Goal: Transaction & Acquisition: Purchase product/service

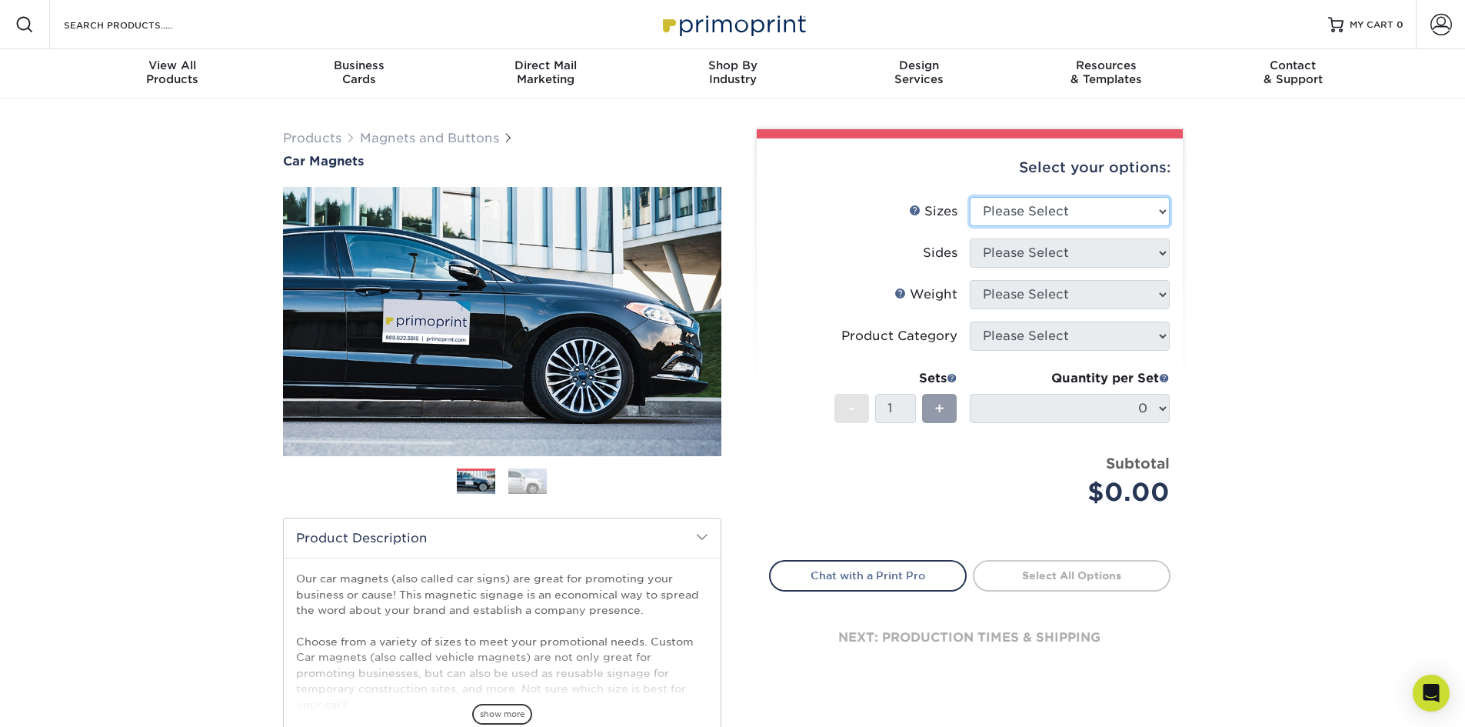
click at [1158, 213] on select "Please Select 9" x 12" 9" x 18" 12" x 18" 12" x 24" 18" x 18" 18" x 24" 18" x 3…" at bounding box center [1070, 211] width 200 height 29
select select "12.00x18.00"
click at [970, 197] on select "Please Select 9" x 12" 9" x 18" 12" x 18" 12" x 24" 18" x 18" 18" x 24" 18" x 3…" at bounding box center [1070, 211] width 200 height 29
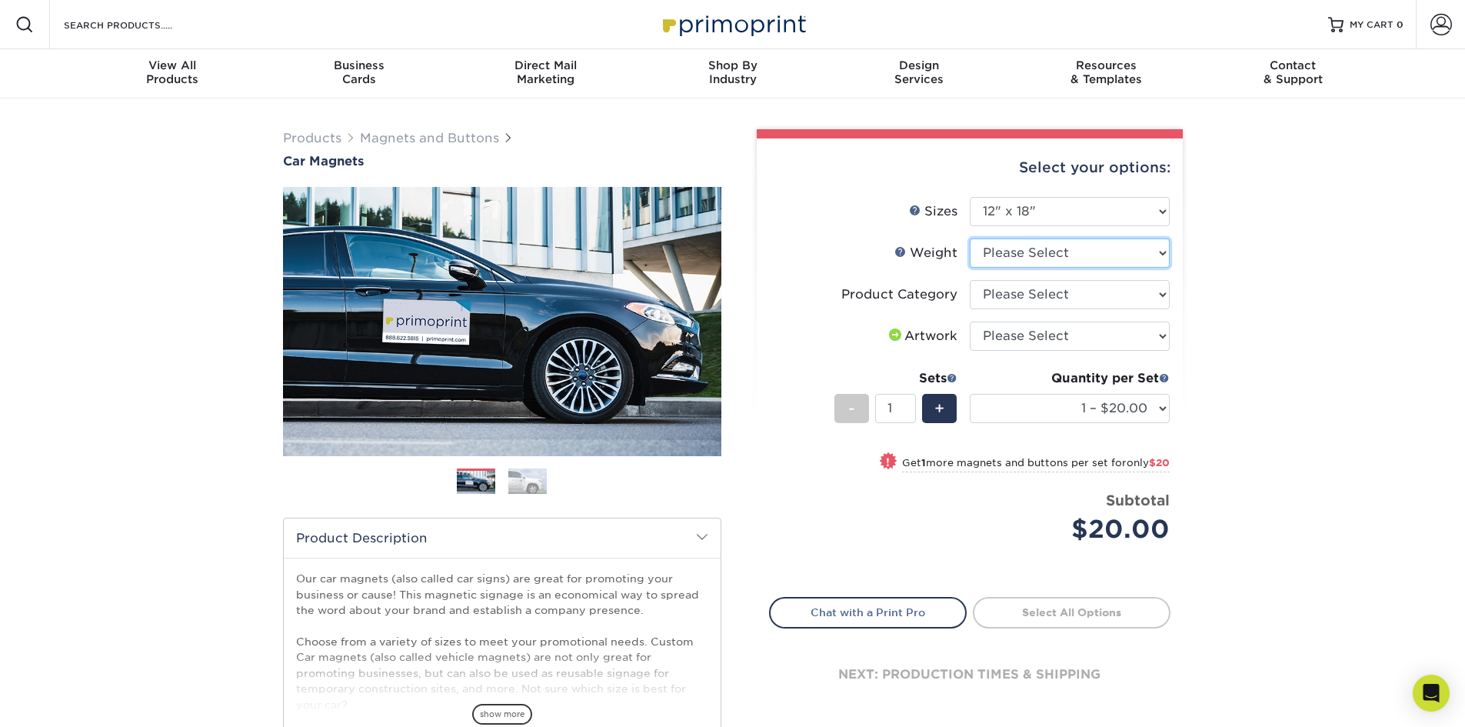
click at [1068, 252] on select "Please Select 30MIL" at bounding box center [1070, 252] width 200 height 29
select select "30MIL"
click at [970, 238] on select "Please Select 30MIL" at bounding box center [1070, 252] width 200 height 29
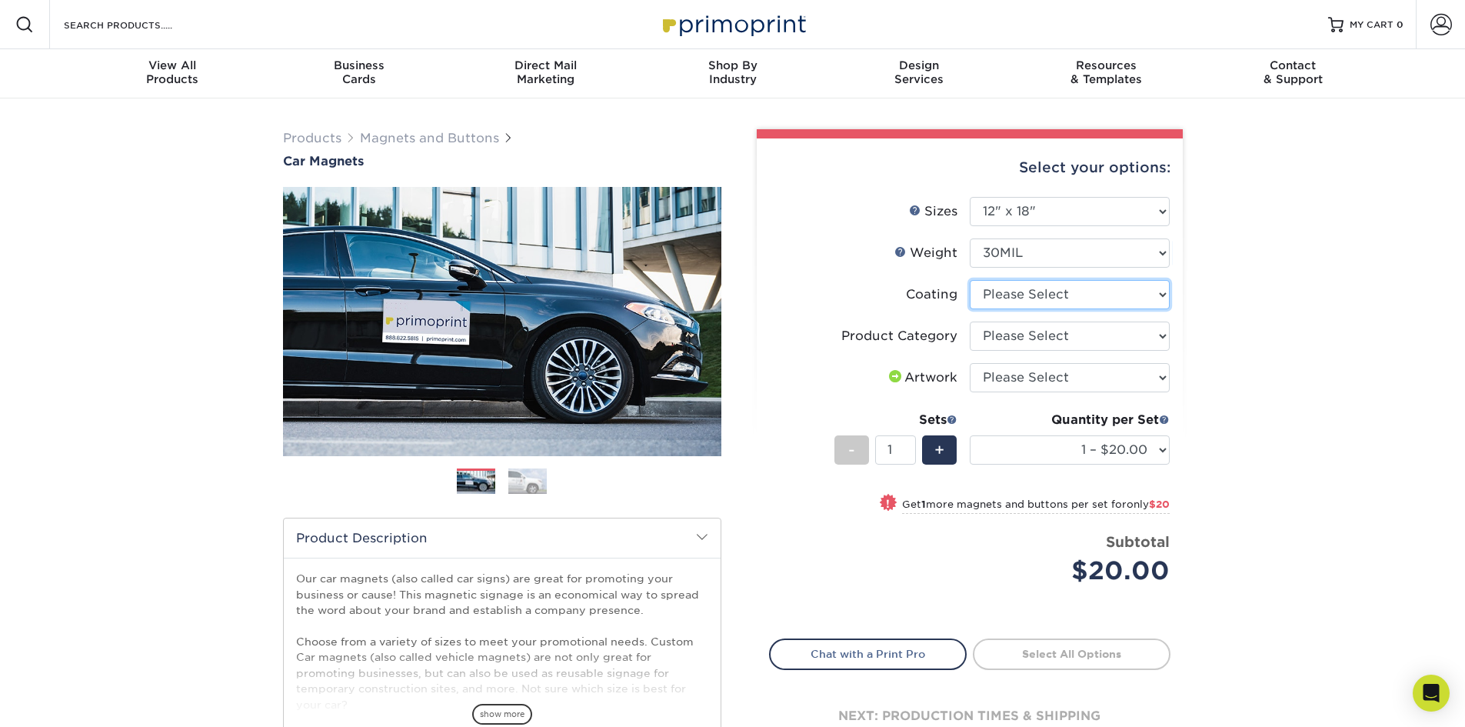
click at [1056, 297] on select at bounding box center [1070, 294] width 200 height 29
select select "1e8116af-acfc-44b1-83dc-8181aa338834"
click at [970, 280] on select at bounding box center [1070, 294] width 200 height 29
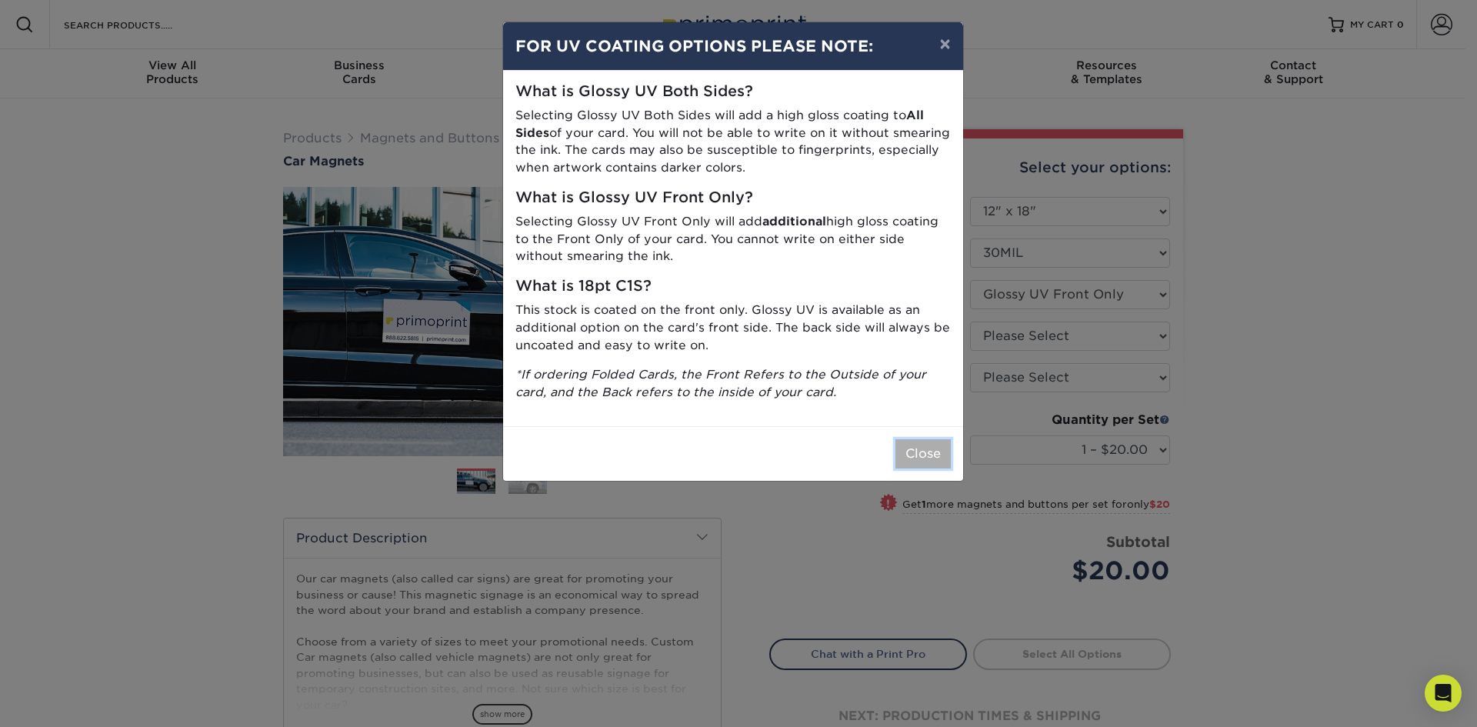
click at [915, 455] on button "Close" at bounding box center [922, 453] width 55 height 29
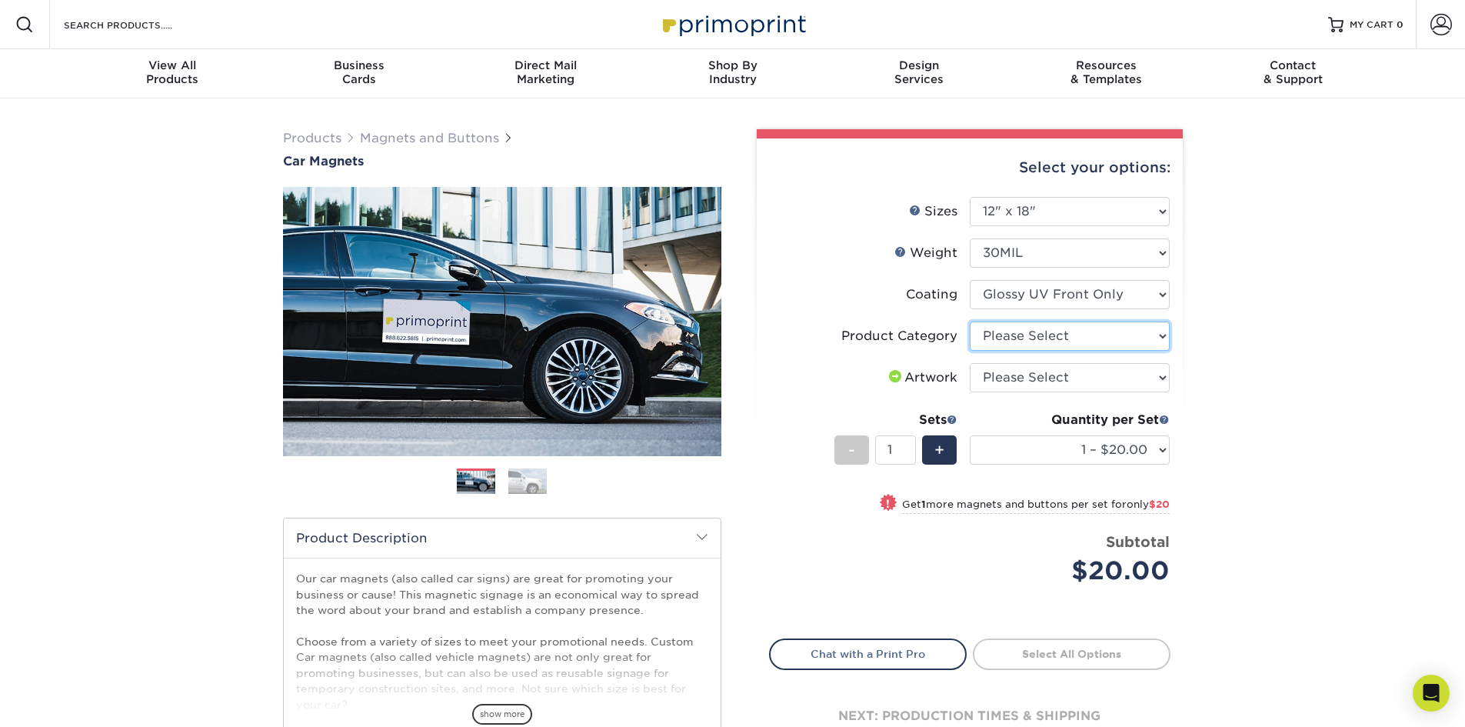
click at [1032, 334] on select "Please Select Car Magnets" at bounding box center [1070, 336] width 200 height 29
select select "48f17320-c7c2-4f0d-b371-c8050bb445b2"
click at [970, 322] on select "Please Select Car Magnets" at bounding box center [1070, 336] width 200 height 29
click at [1050, 377] on select "Please Select I will upload files I need a design - $50" at bounding box center [1070, 377] width 200 height 29
select select "upload"
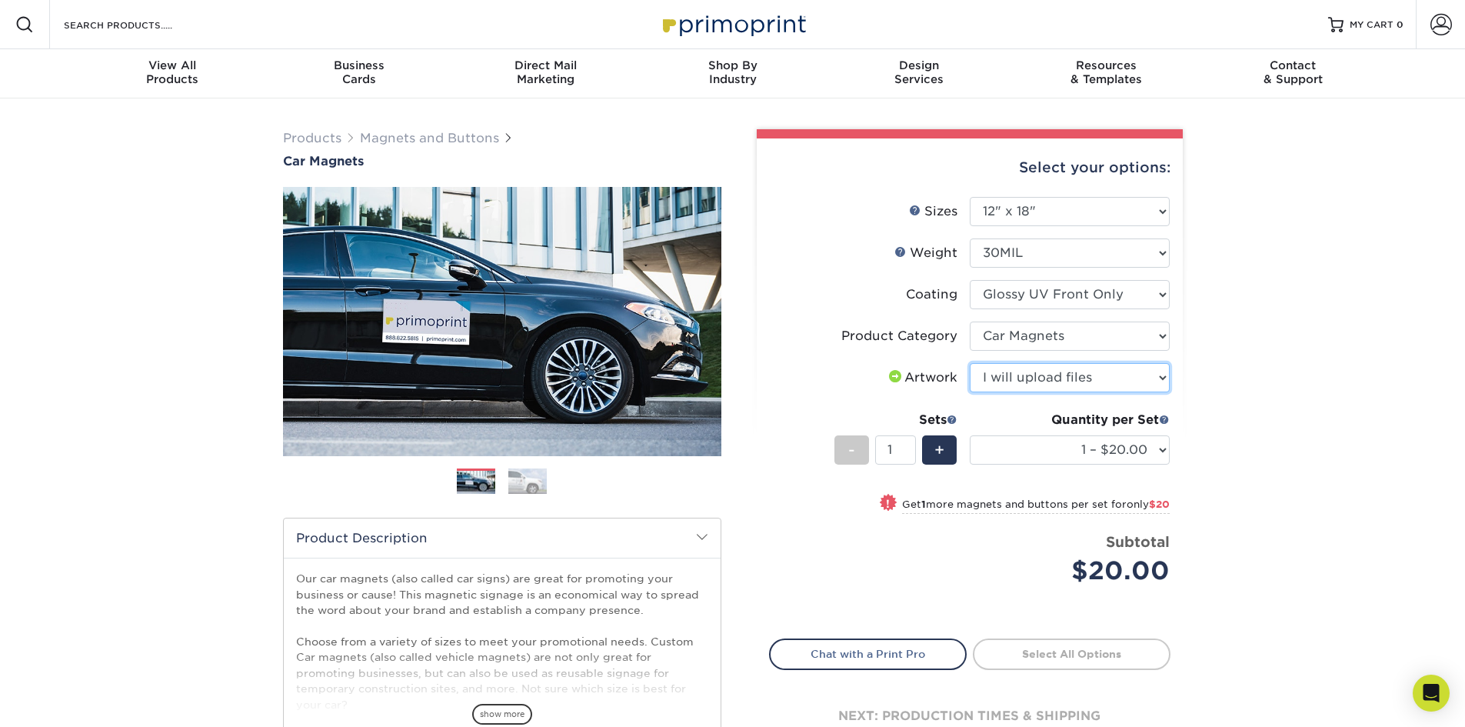
click at [970, 363] on select "Please Select I will upload files I need a design - $50" at bounding box center [1070, 377] width 200 height 29
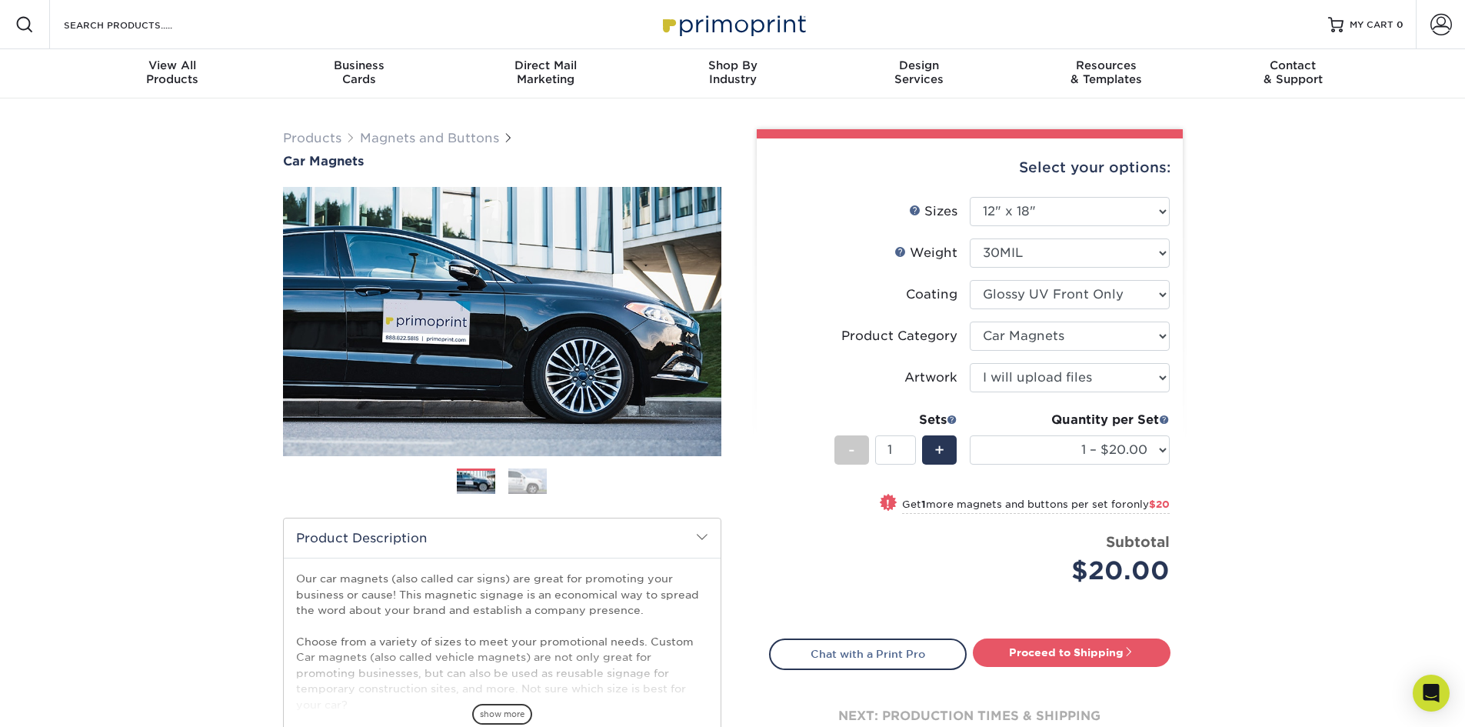
click at [513, 469] on img at bounding box center [527, 481] width 38 height 27
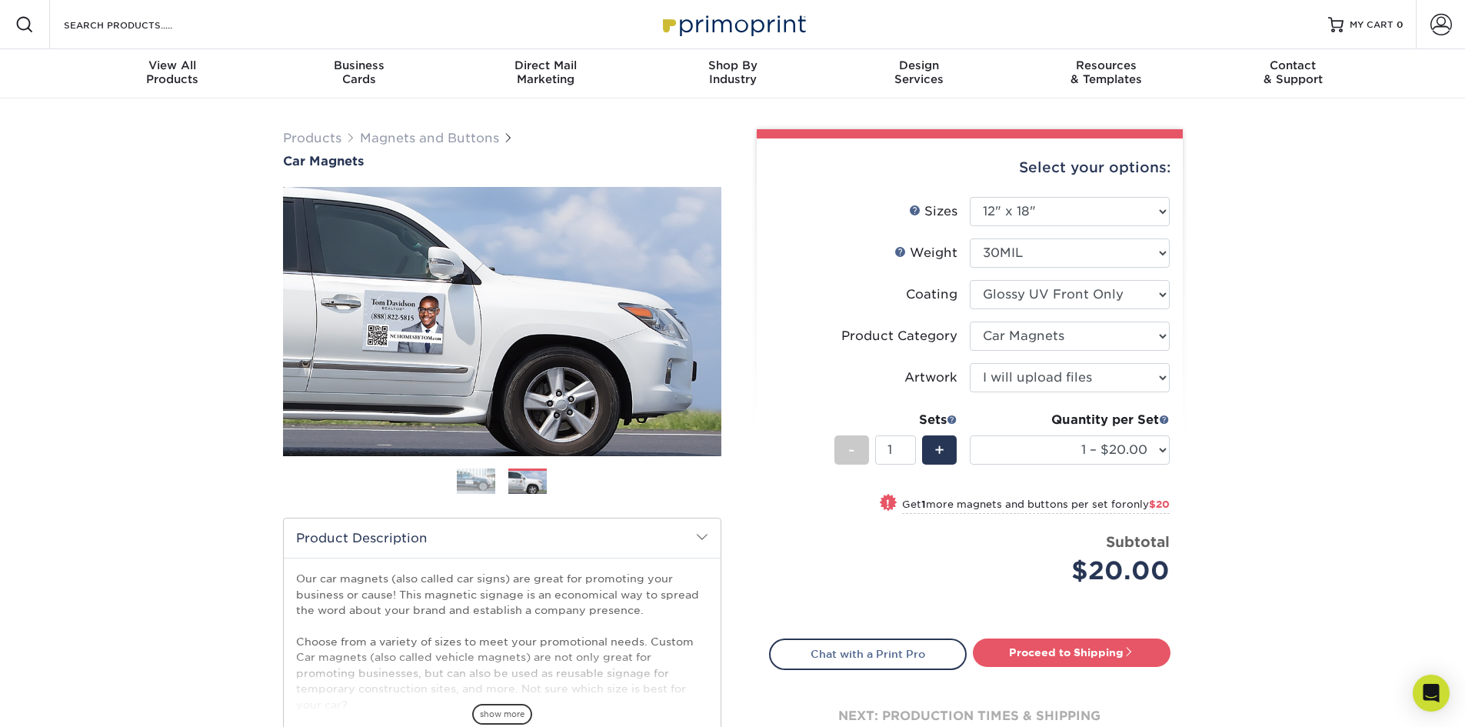
click at [475, 486] on img at bounding box center [476, 481] width 38 height 27
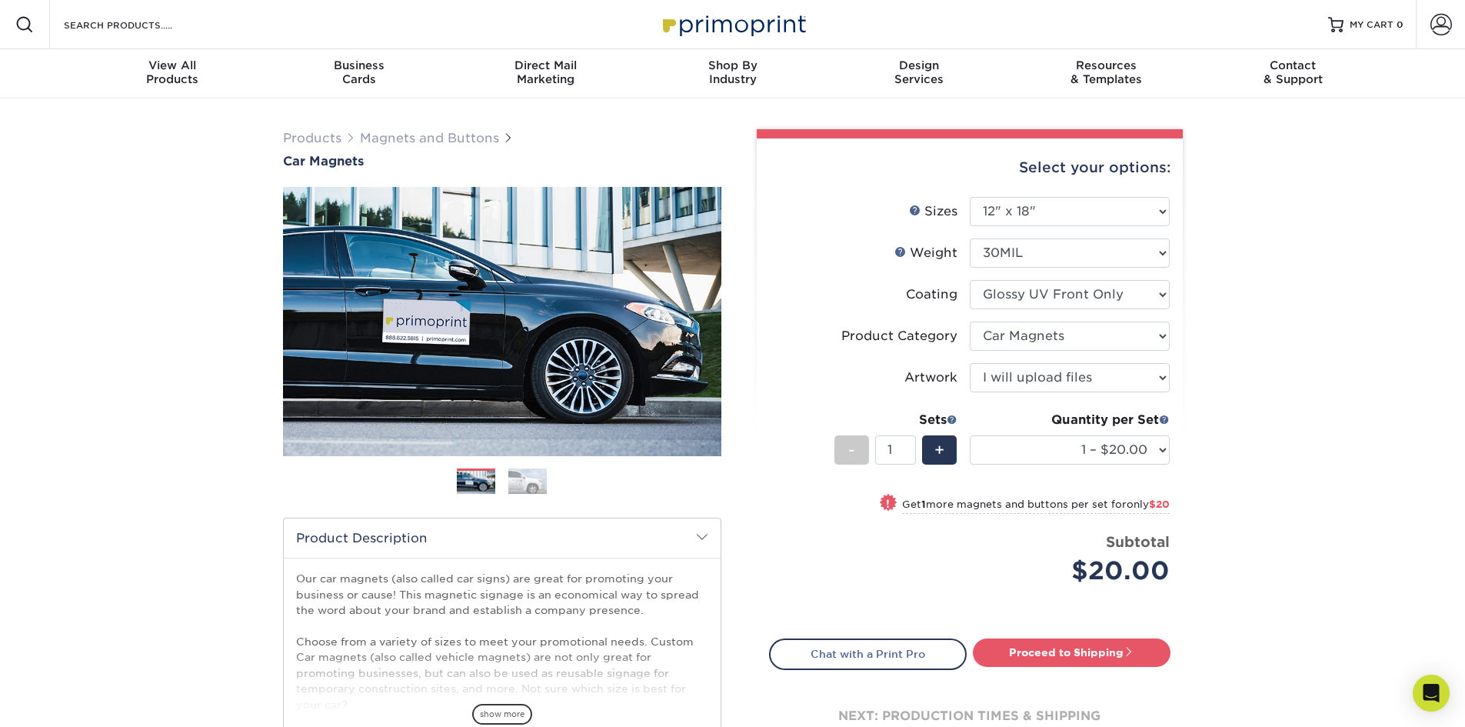
click at [955, 502] on small "Get 1 more magnets and buttons per set for only $20" at bounding box center [1036, 505] width 268 height 15
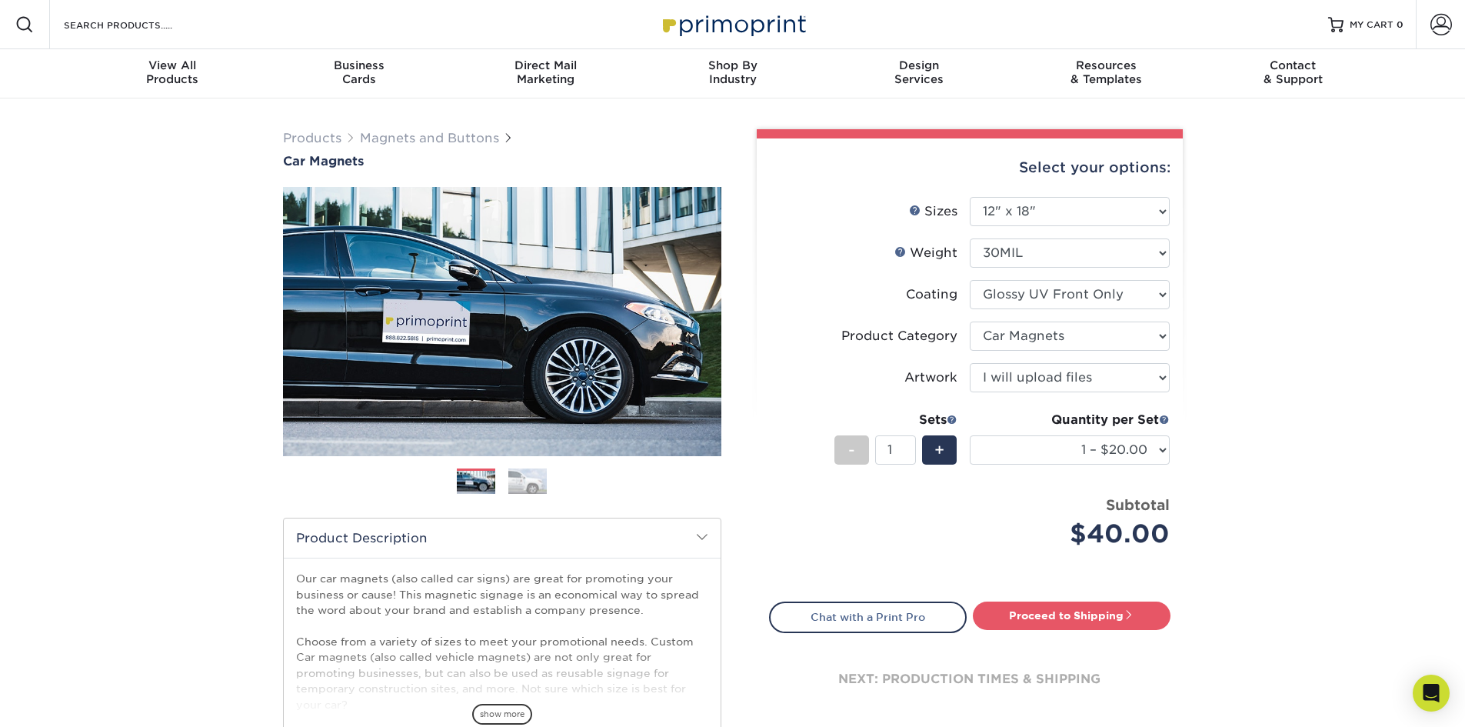
select select "2 – $40.00"
click at [1082, 614] on link "Proceed to Shipping" at bounding box center [1072, 615] width 198 height 28
type input "Set 1"
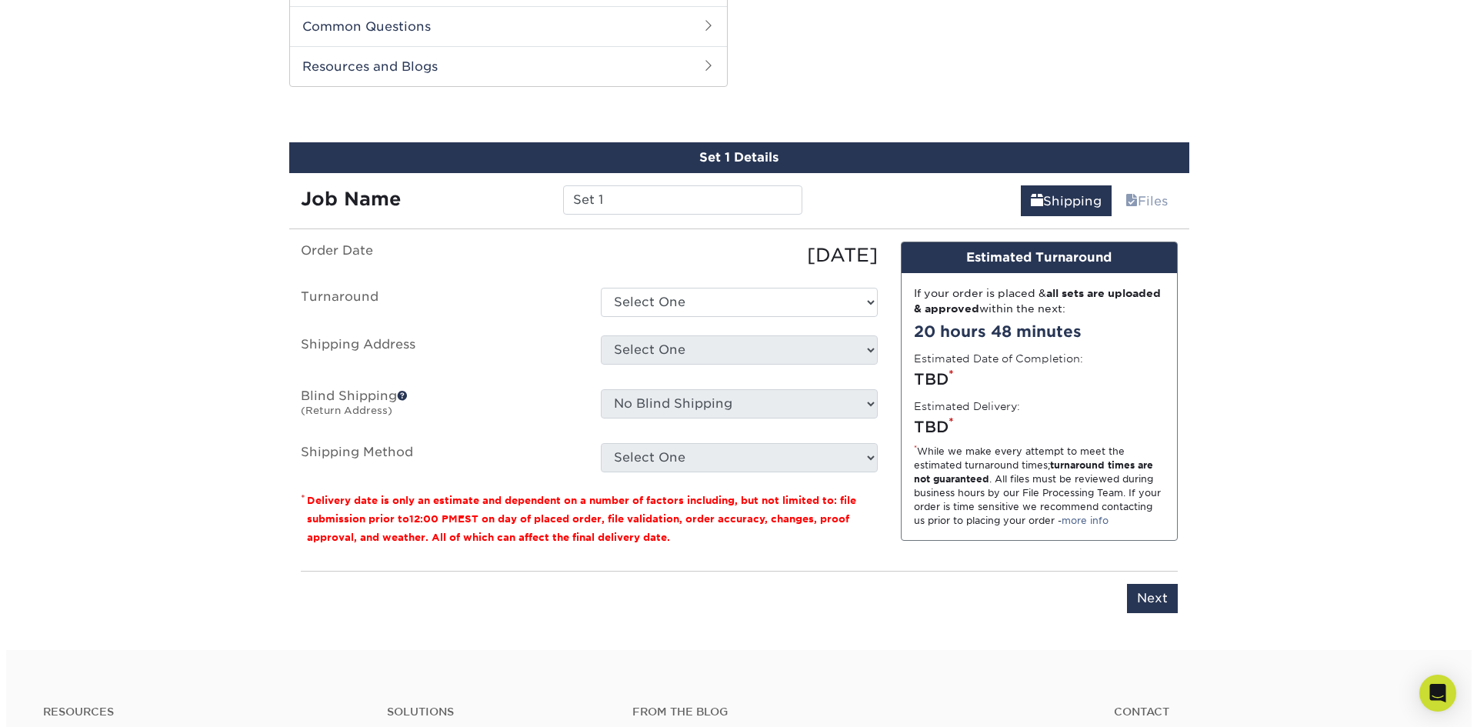
scroll to position [783, 0]
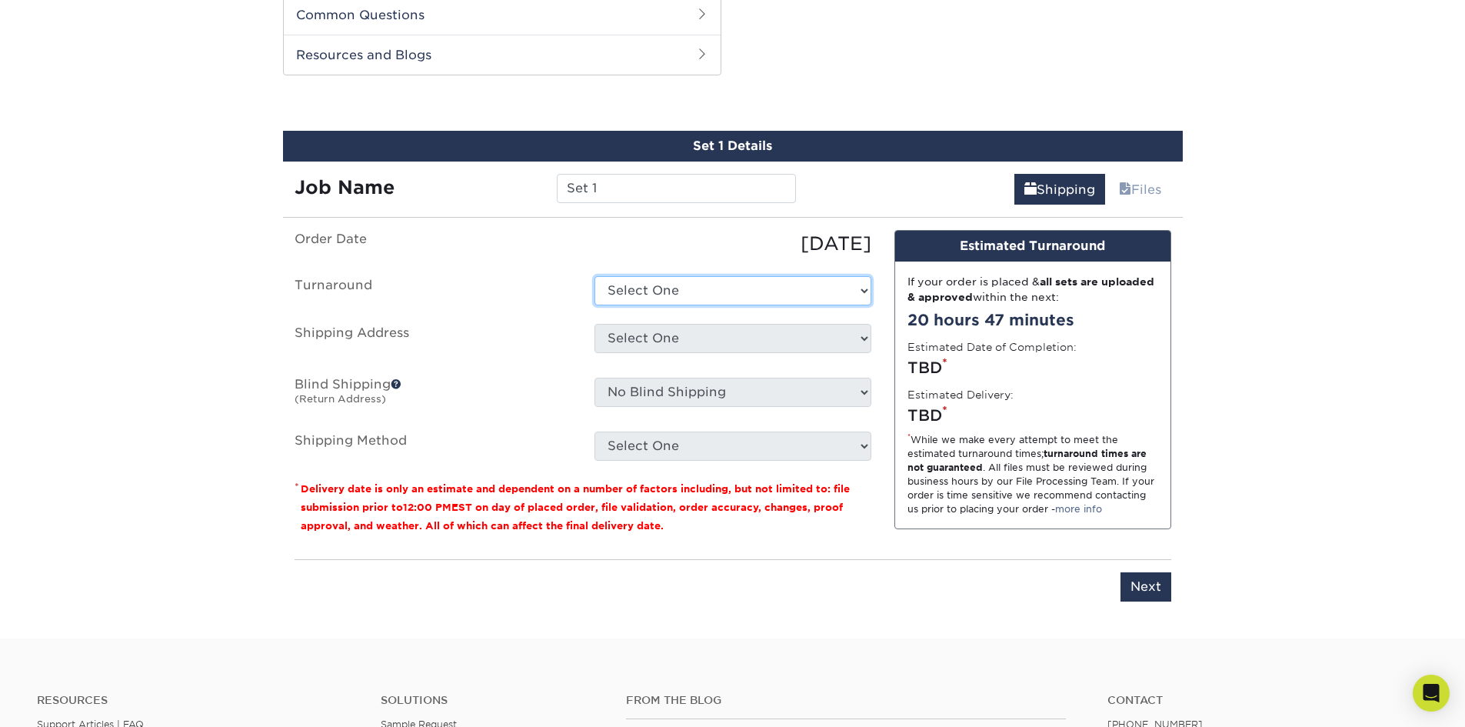
click at [856, 293] on select "Select One 2-4 Business Days Next Business Day (+$4.10)" at bounding box center [733, 290] width 277 height 29
select select "ea1556c4-7e1c-4497-a1f4-6d3194911701"
click at [595, 276] on select "Select One 2-4 Business Days Next Business Day (+$4.10)" at bounding box center [733, 290] width 277 height 29
click at [791, 340] on select "Select One + Add New Address - Login" at bounding box center [733, 338] width 277 height 29
select select "newaddress"
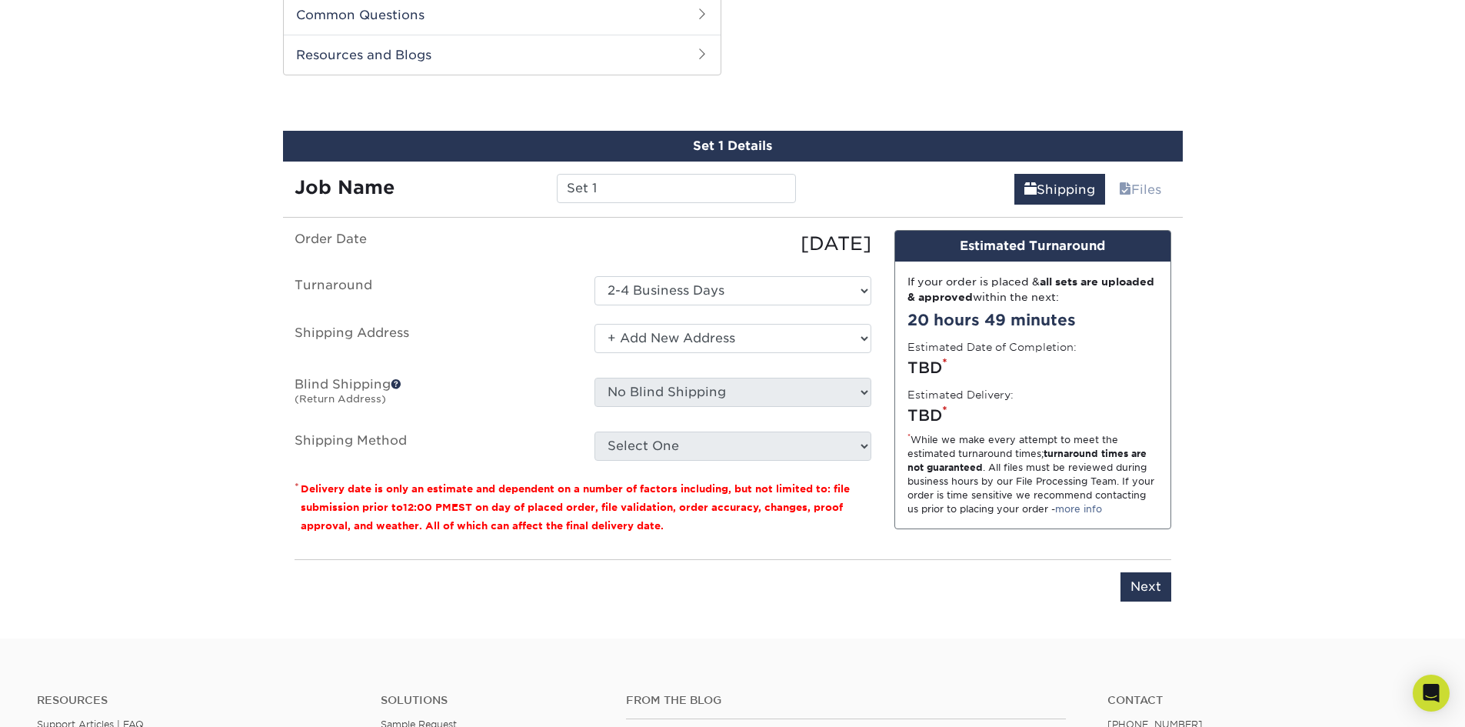
click at [595, 324] on select "Select One + Add New Address - Login" at bounding box center [733, 338] width 277 height 29
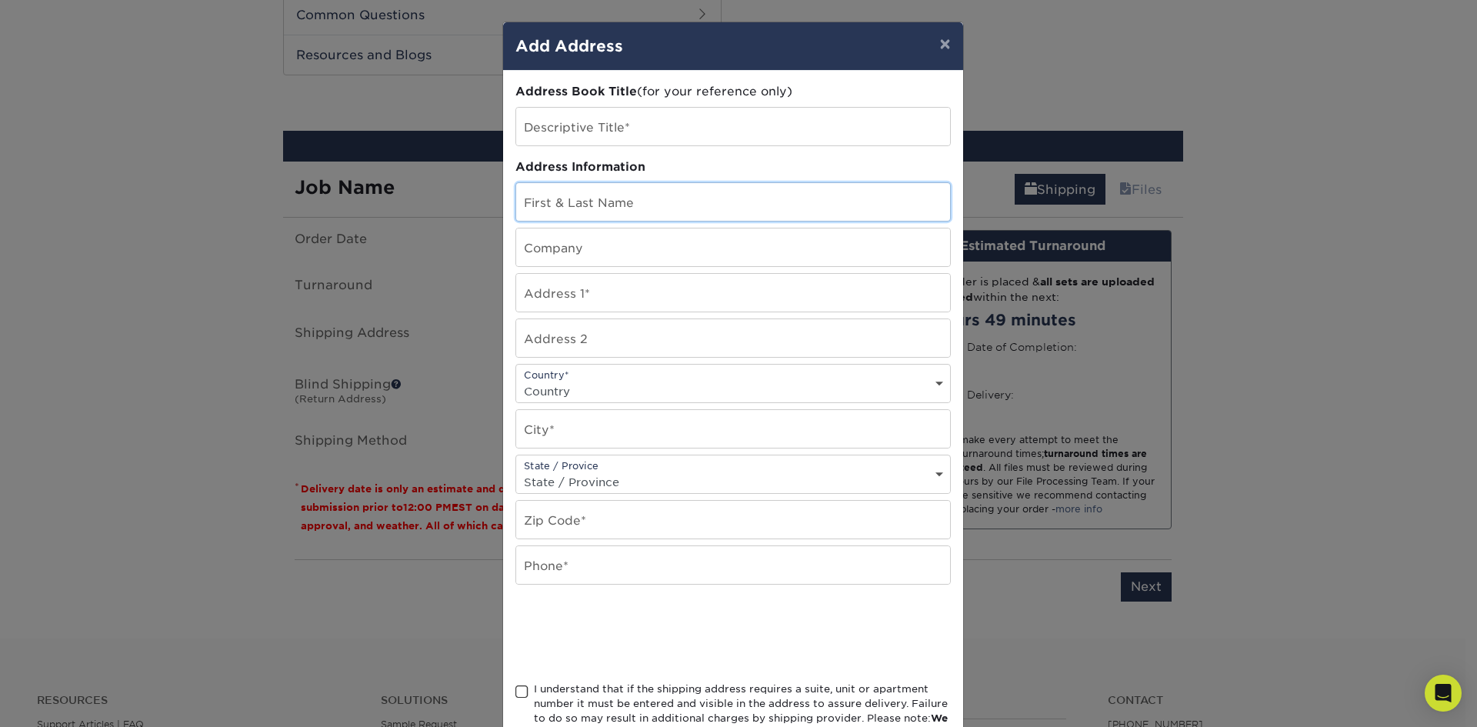
click at [629, 208] on input "text" at bounding box center [733, 202] width 434 height 38
type input "[PERSON_NAME]"
type input "[STREET_ADDRESS][DEMOGRAPHIC_DATA]"
select select "US"
type input "HEPHZIBAH"
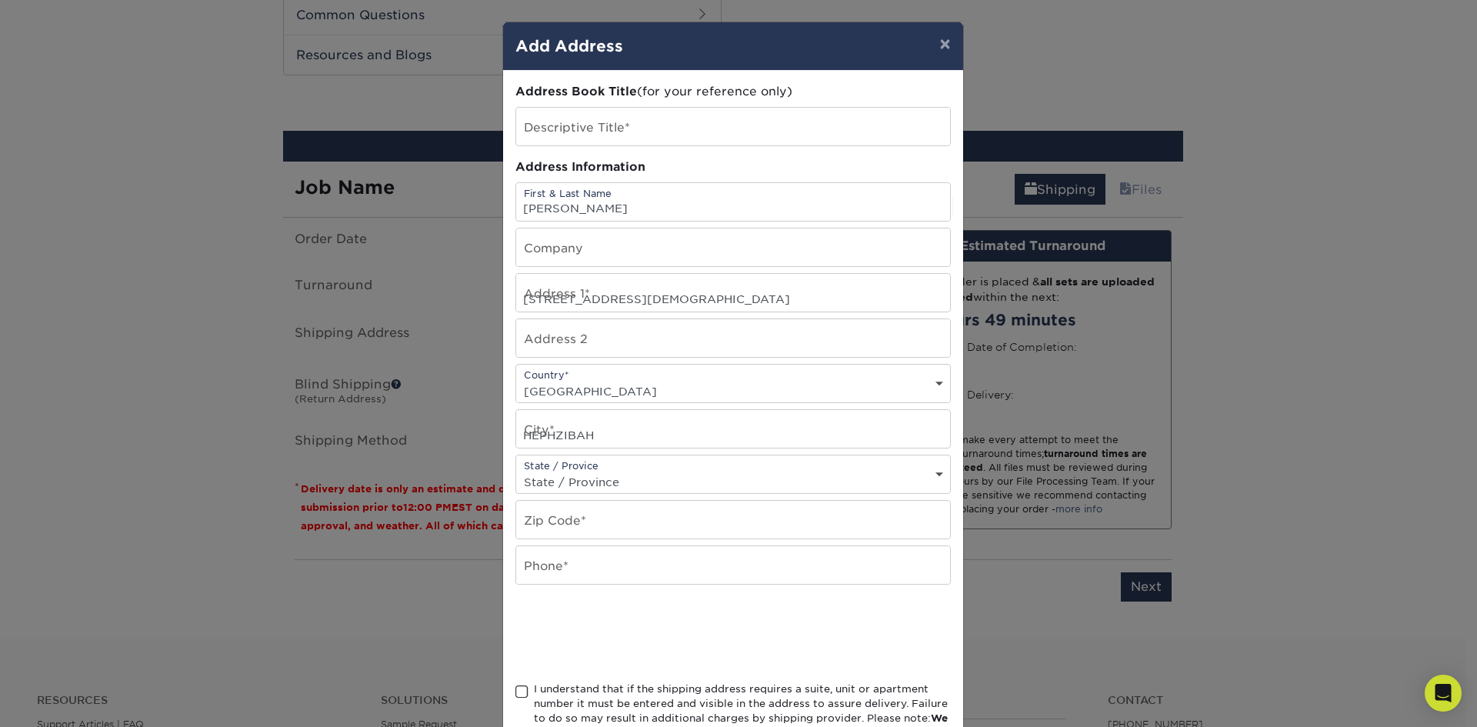
select select "GA"
type input "30815"
type input "7065645949"
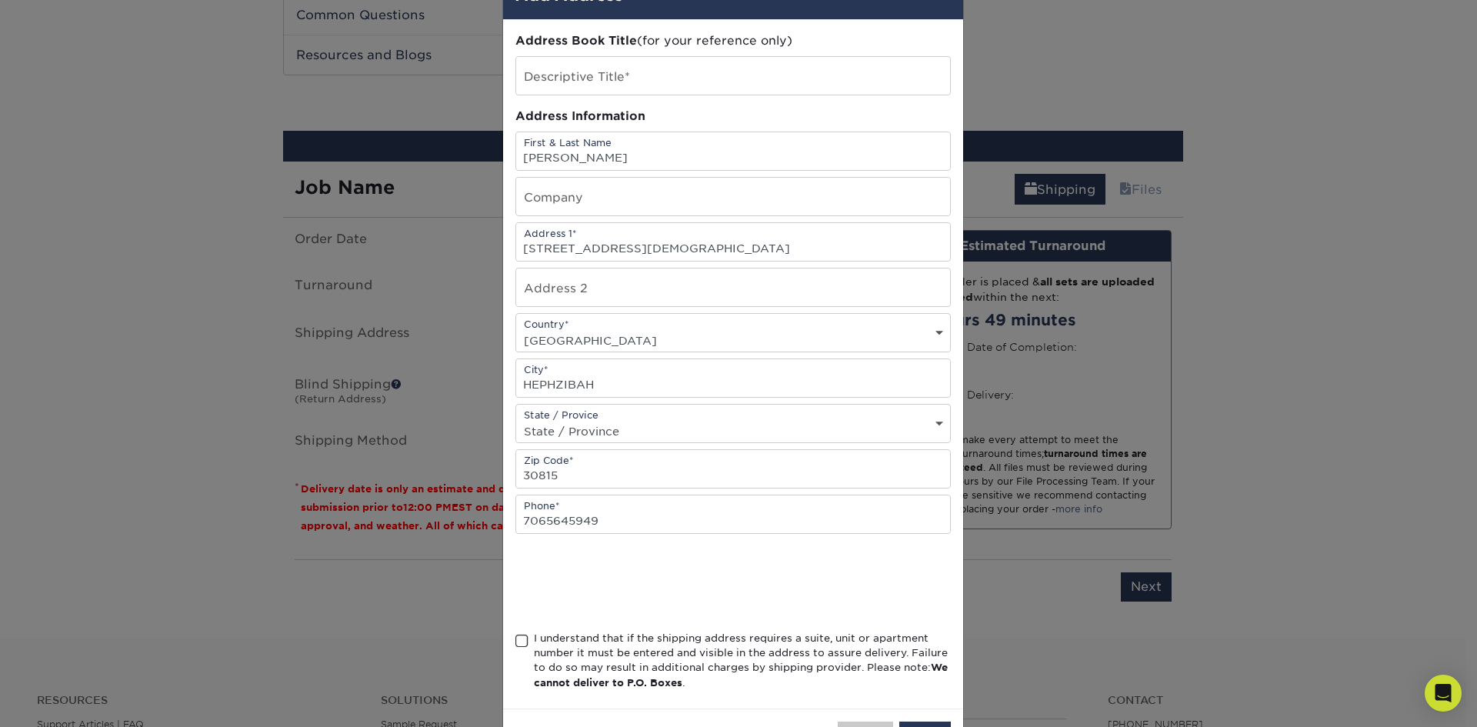
scroll to position [77, 0]
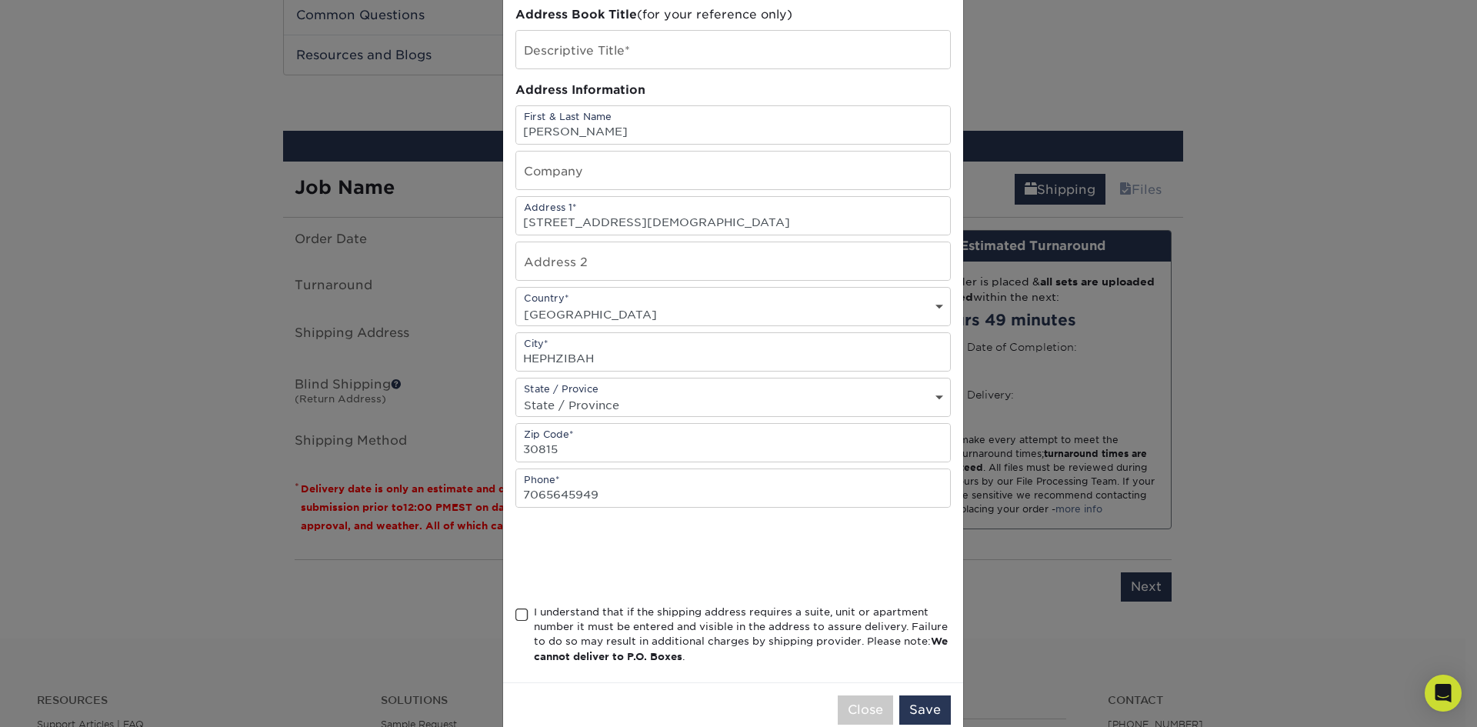
click at [516, 611] on span at bounding box center [521, 615] width 13 height 15
click at [0, 0] on input "I understand that if the shipping address requires a suite, unit or apartment n…" at bounding box center [0, 0] width 0 height 0
click at [914, 710] on button "Save" at bounding box center [925, 709] width 52 height 29
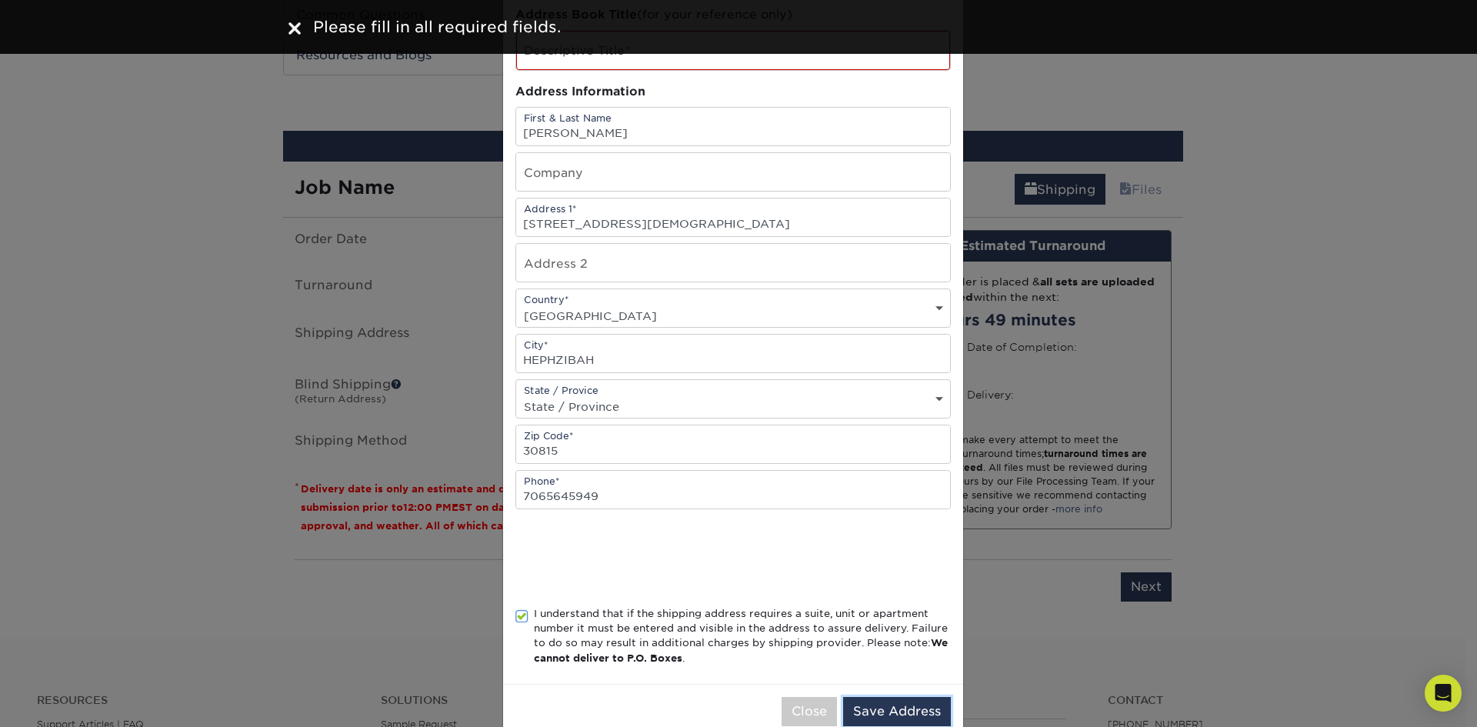
scroll to position [0, 0]
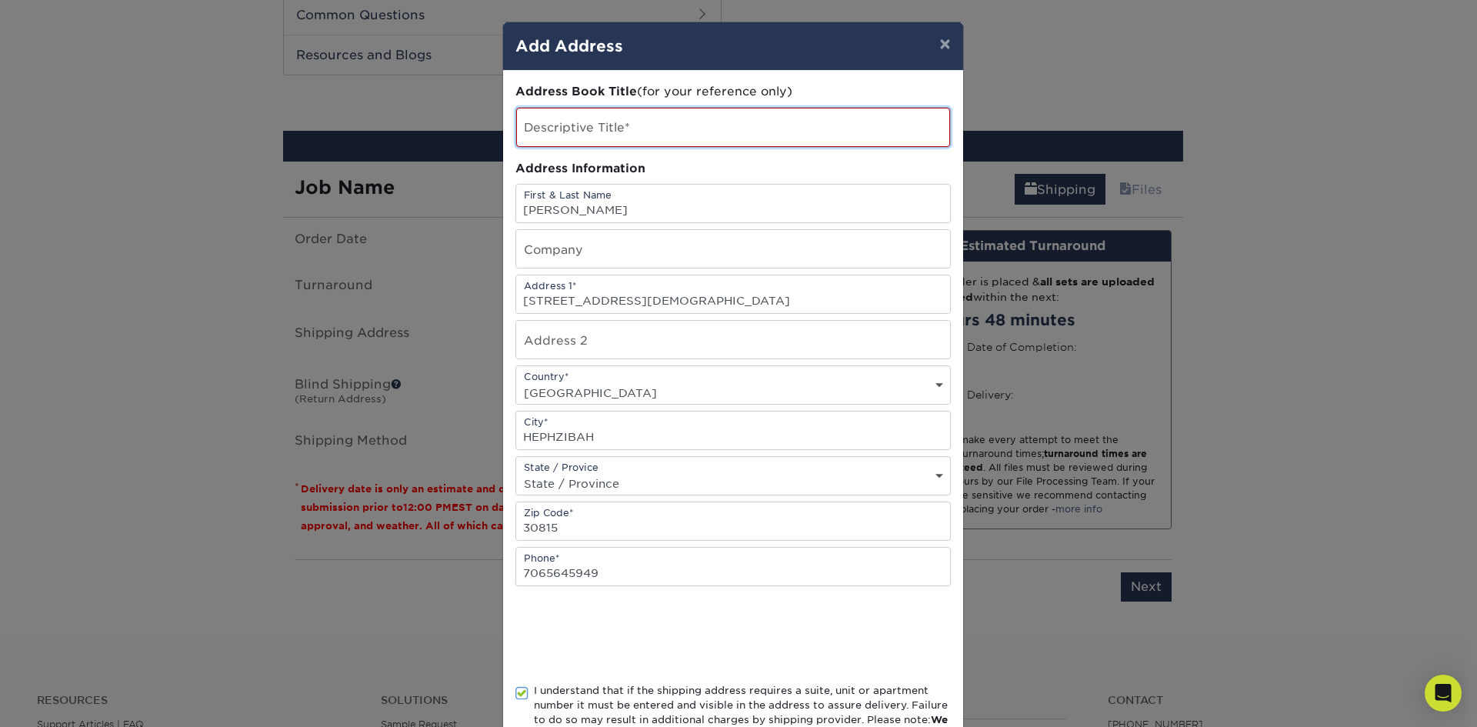
click at [555, 133] on input "text" at bounding box center [733, 127] width 434 height 39
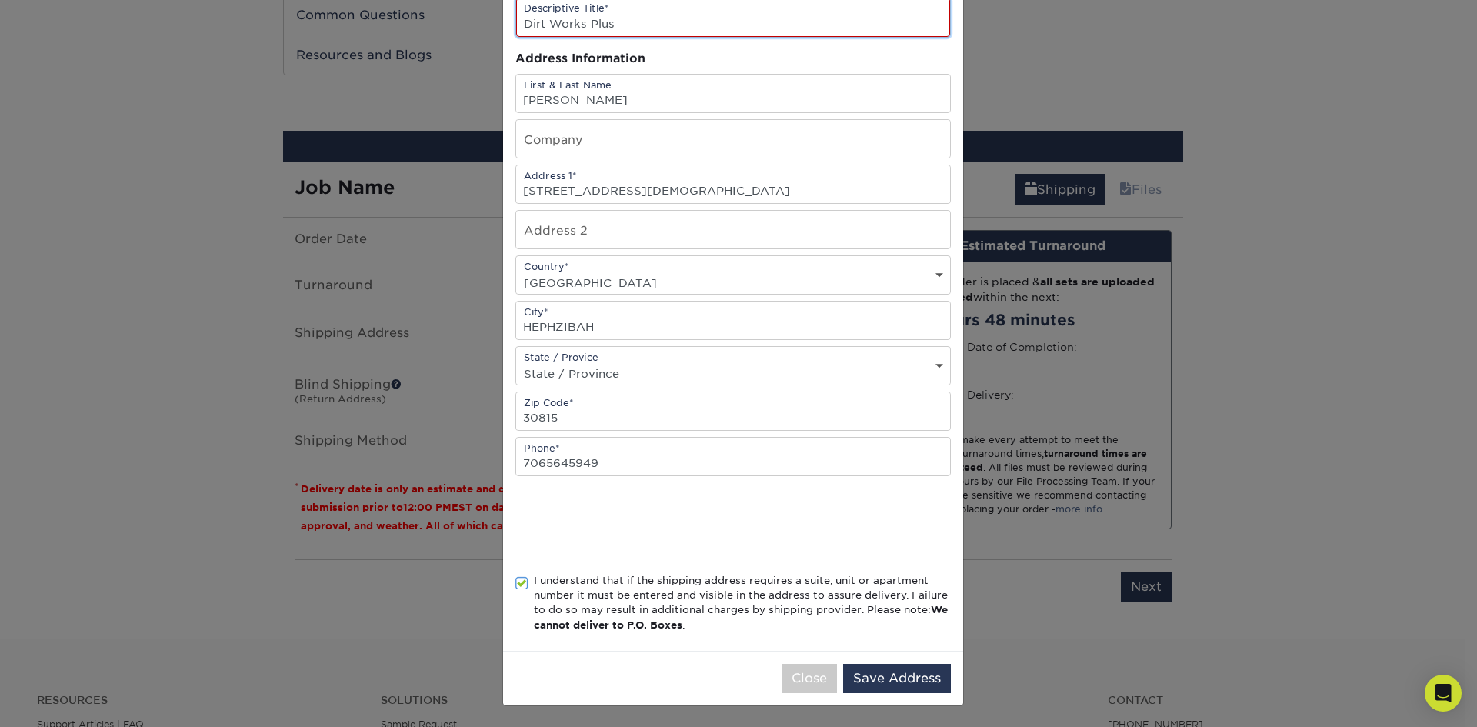
scroll to position [111, 0]
type input "Dirt Works Plus"
click at [887, 678] on button "Save Address" at bounding box center [897, 677] width 108 height 29
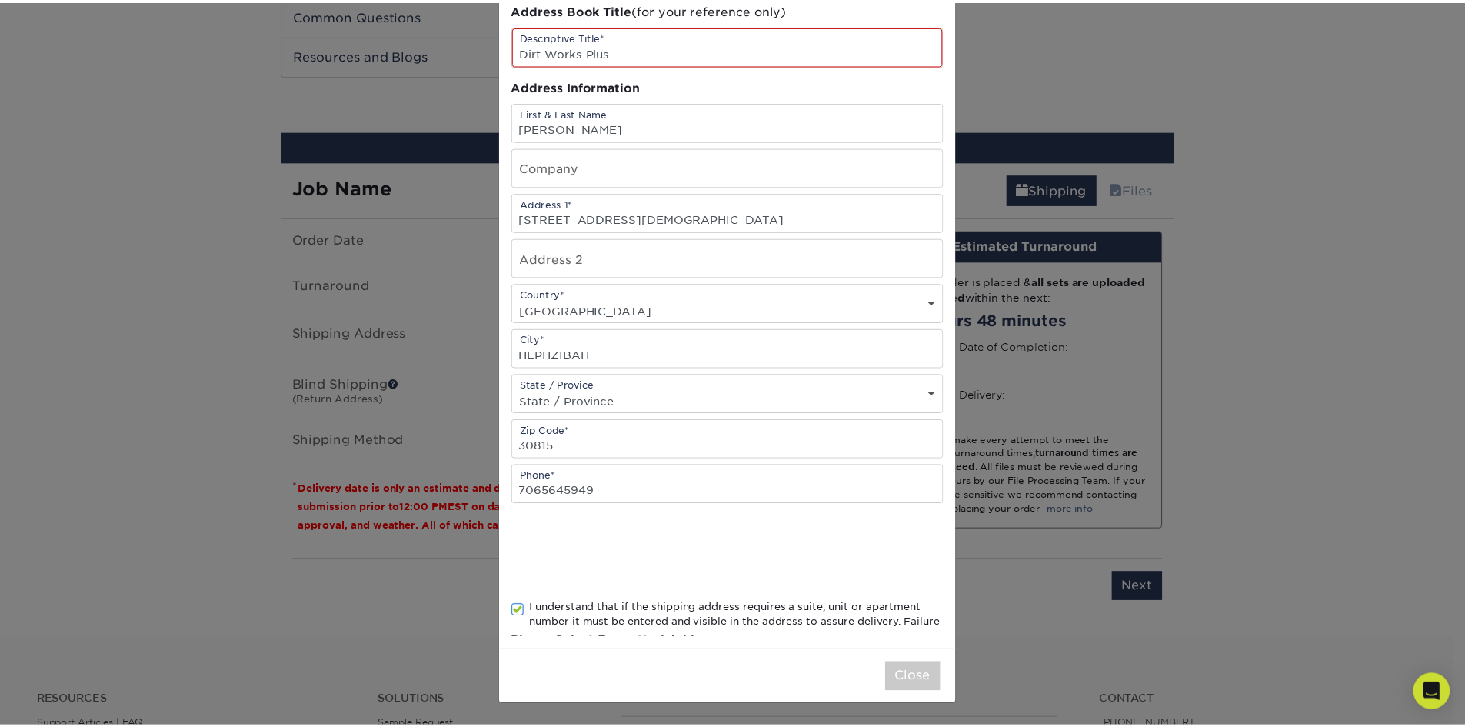
scroll to position [0, 0]
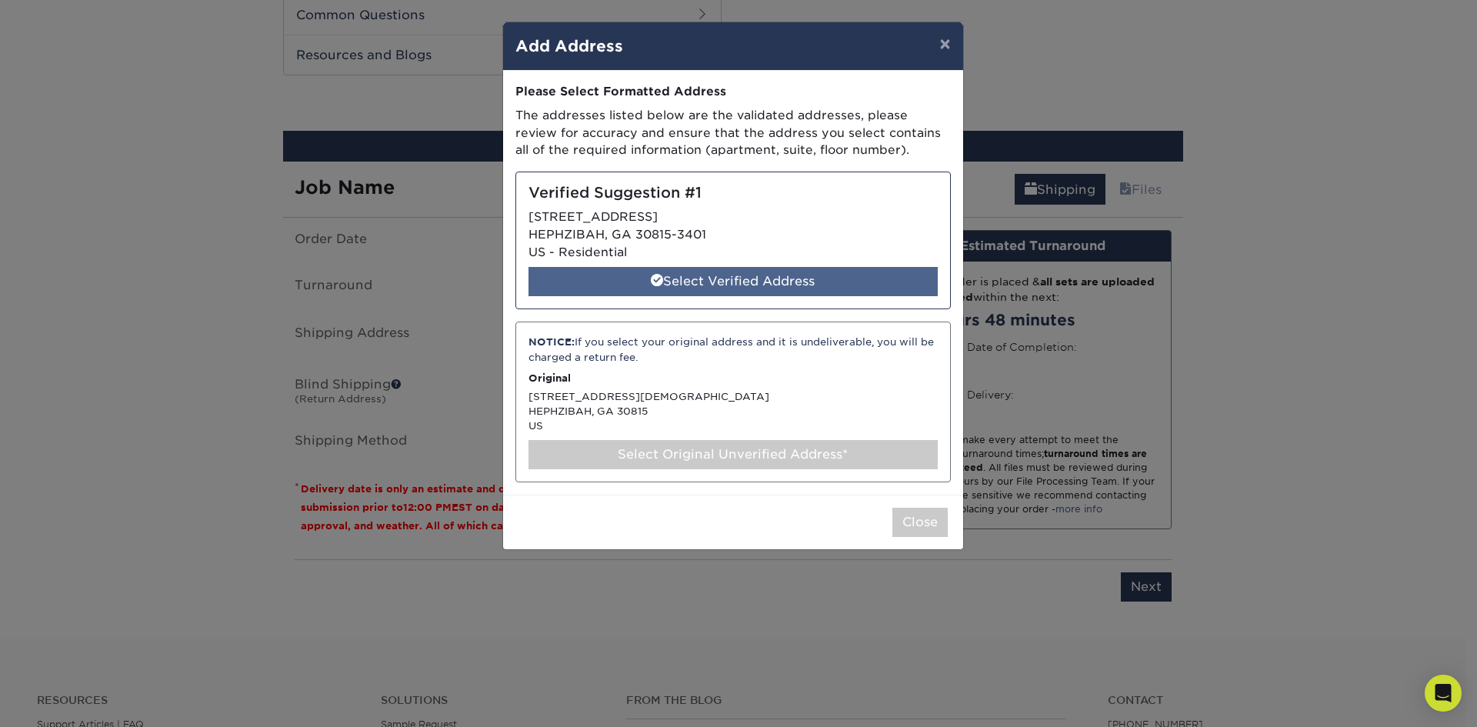
click at [713, 280] on div "Select Verified Address" at bounding box center [732, 281] width 409 height 29
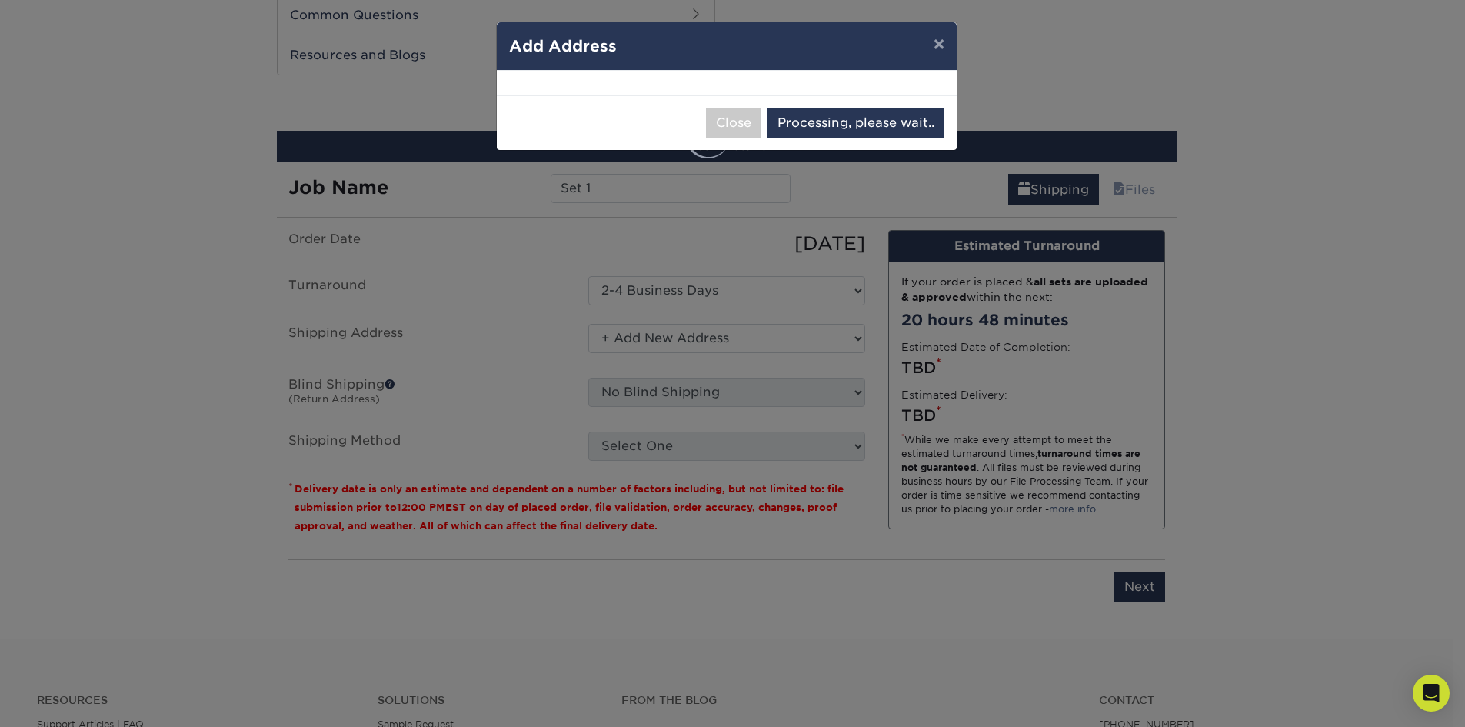
select select "285275"
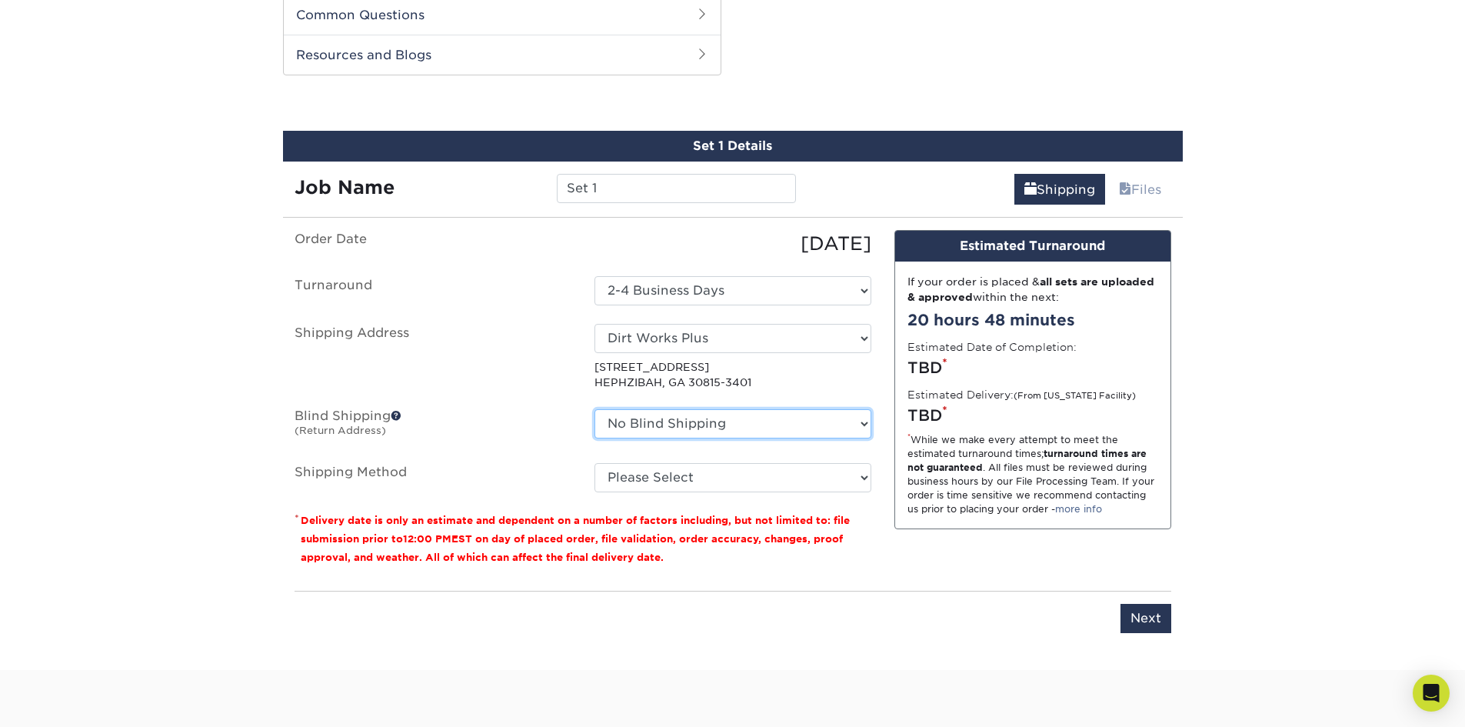
click at [751, 420] on select "No Blind Shipping + Add New Address" at bounding box center [733, 423] width 277 height 29
click at [726, 480] on select "Please Select 3 Day Shipping Service (+$24.92) 2 Day Air Shipping (+$25.40) Gro…" at bounding box center [733, 477] width 277 height 29
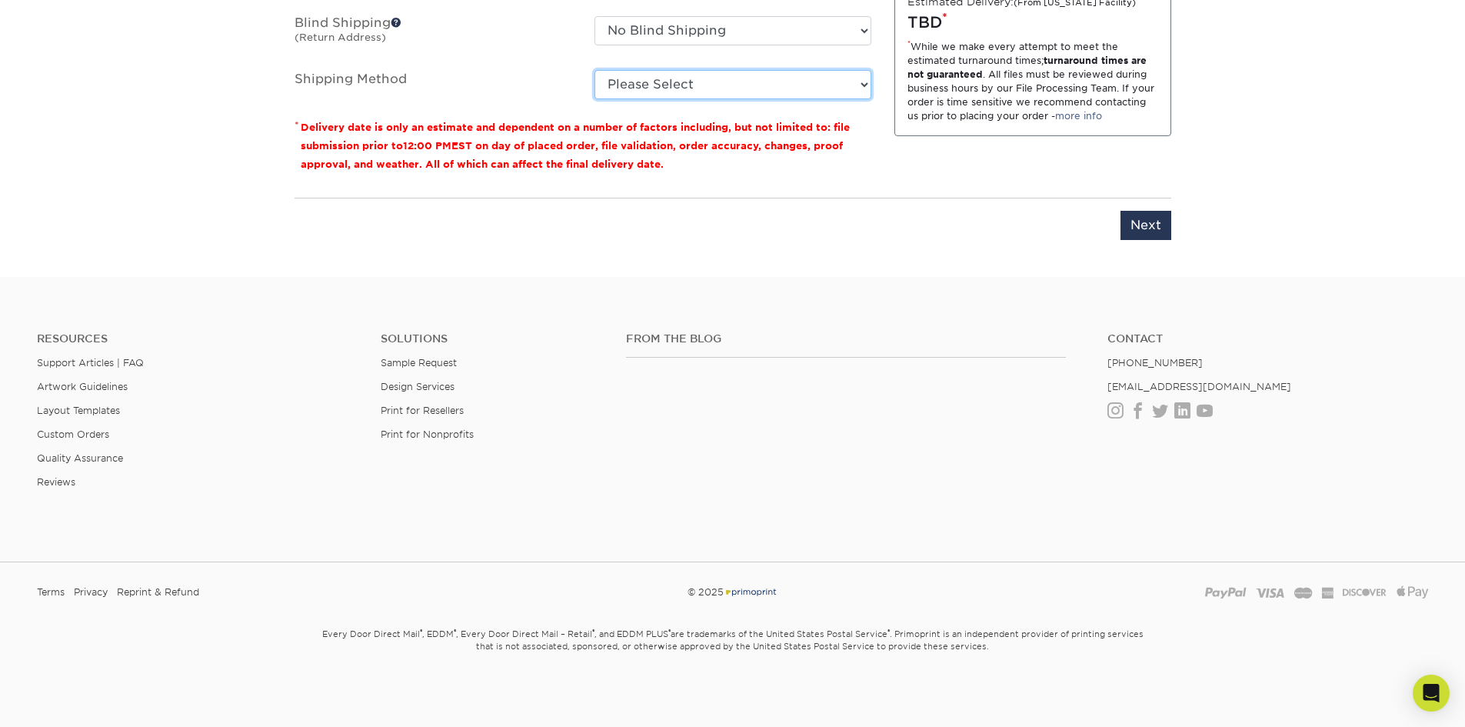
scroll to position [945, 0]
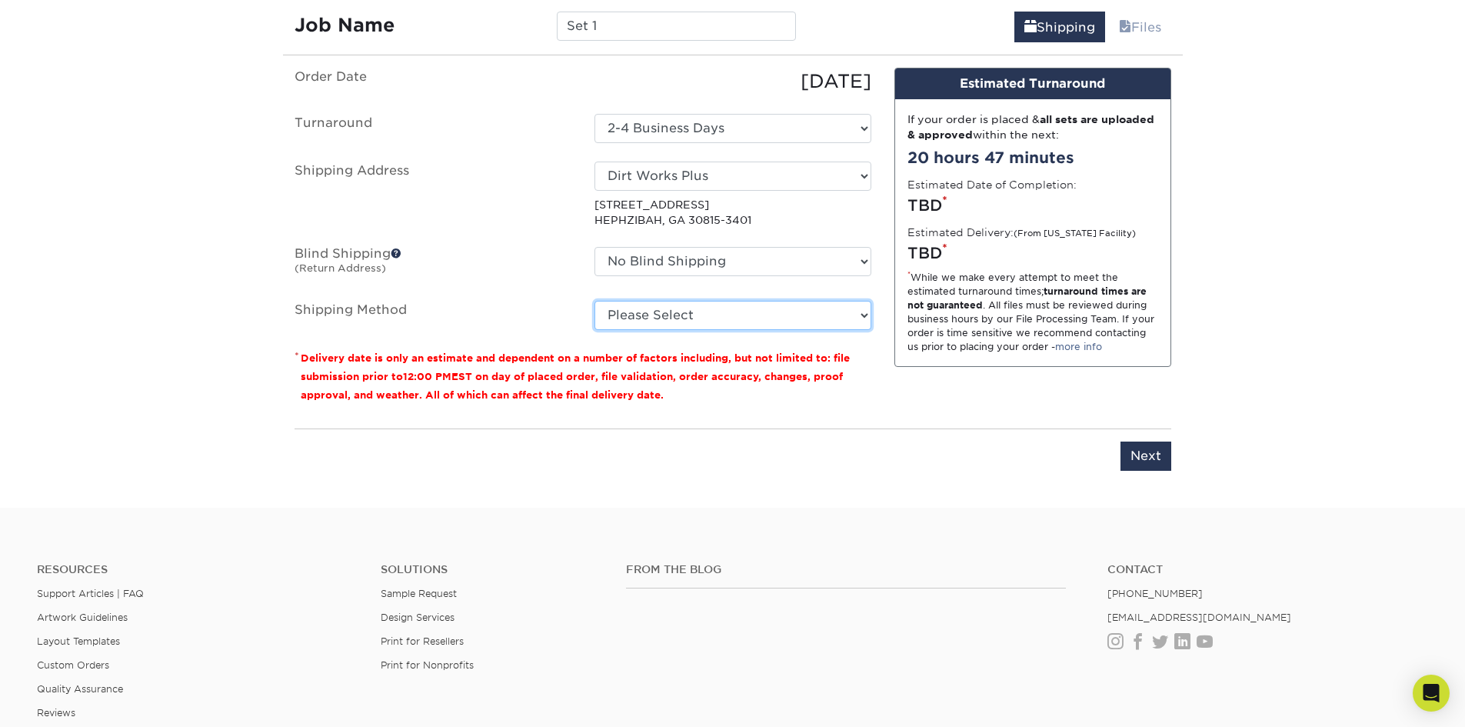
click at [748, 314] on select "Please Select 3 Day Shipping Service (+$24.92) 2 Day Air Shipping (+$25.40) Gro…" at bounding box center [733, 315] width 277 height 29
click at [761, 260] on select "No Blind Shipping + Add New Address" at bounding box center [733, 261] width 277 height 29
click at [758, 265] on select "No Blind Shipping + Add New Address" at bounding box center [733, 261] width 277 height 29
click at [755, 310] on select "Please Select 3 Day Shipping Service (+$24.92) 2 Day Air Shipping (+$25.40) Gro…" at bounding box center [733, 315] width 277 height 29
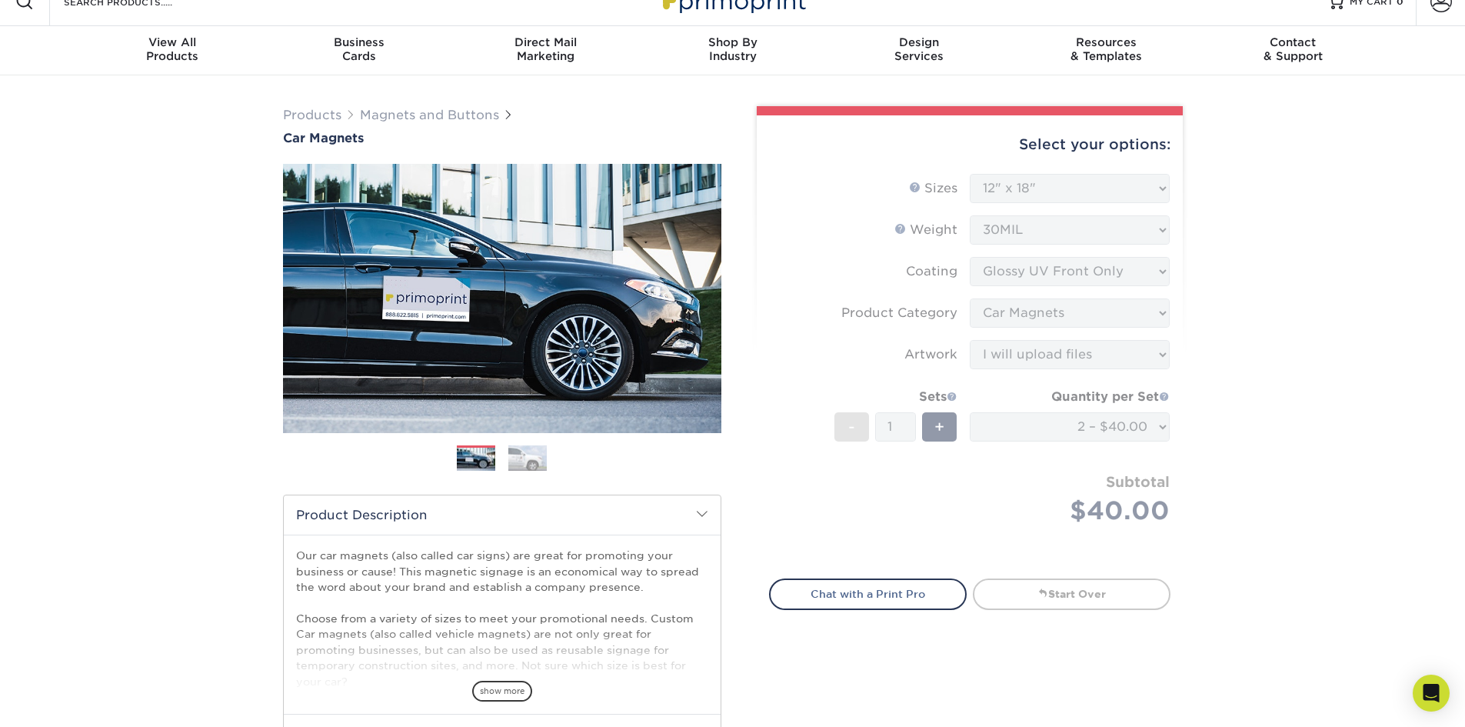
scroll to position [0, 0]
